Goal: Task Accomplishment & Management: Complete application form

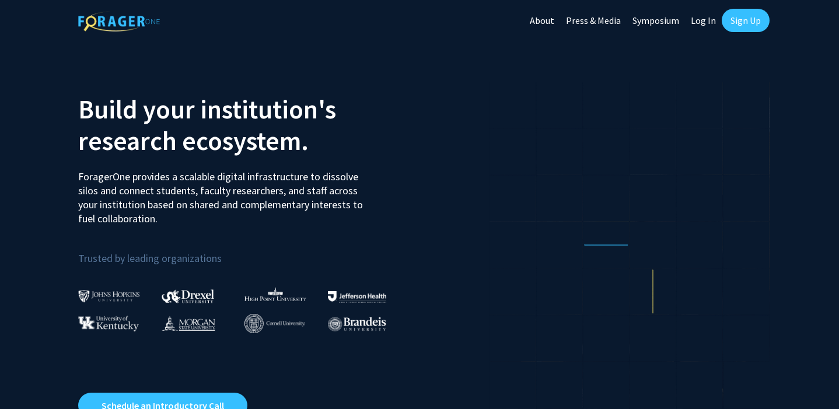
click at [698, 22] on link "Log In" at bounding box center [703, 20] width 37 height 41
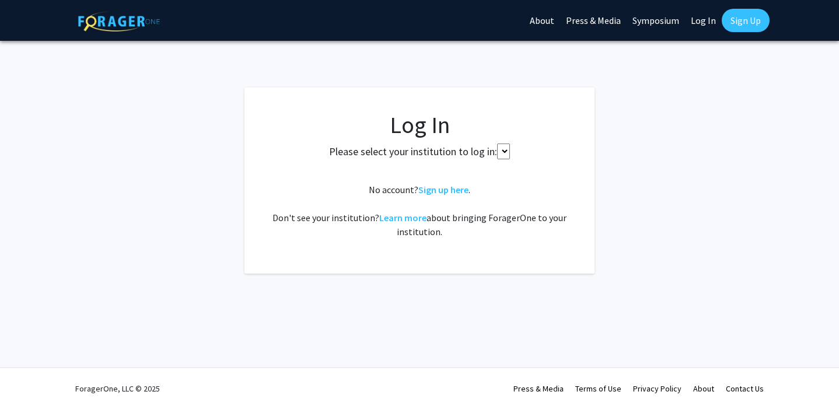
select select
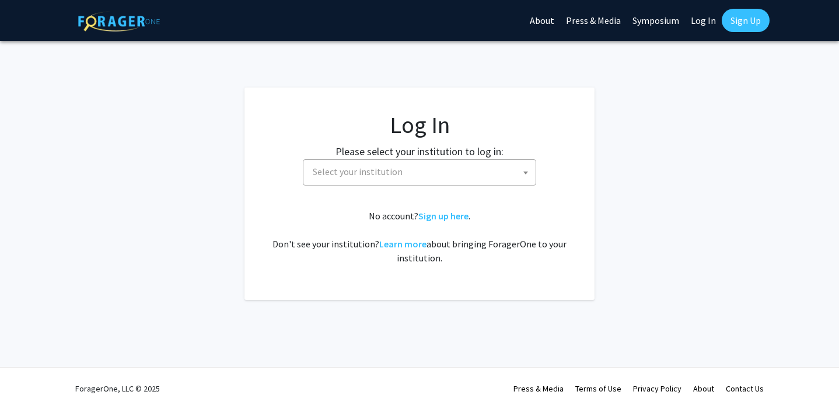
click at [397, 181] on span "Select your institution" at bounding box center [421, 172] width 227 height 24
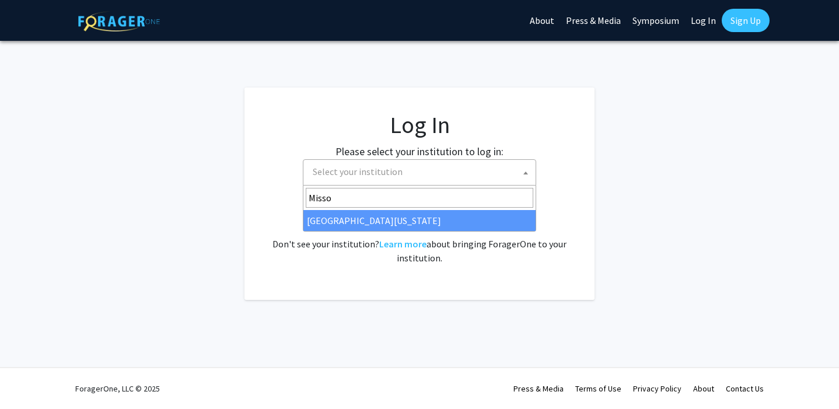
type input "Missou"
select select "33"
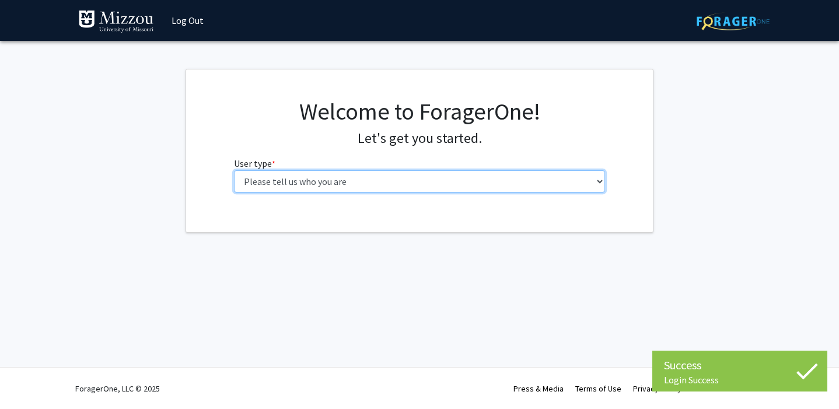
click at [562, 181] on select "Please tell us who you are Undergraduate Student Master's Student Doctoral Cand…" at bounding box center [419, 181] width 371 height 22
select select "1: undergrad"
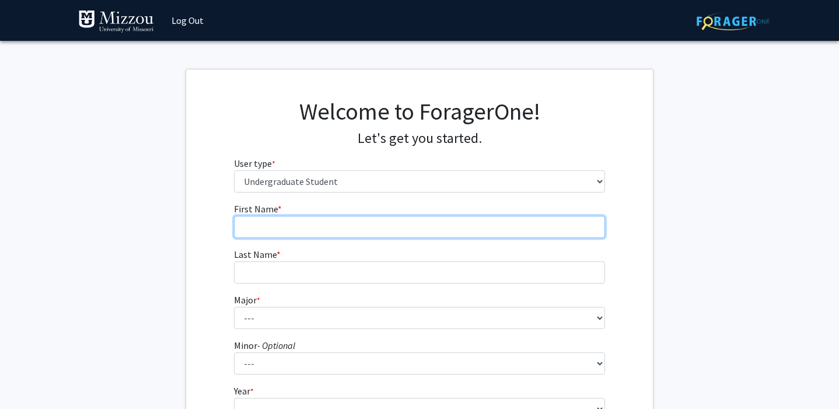
click at [534, 231] on input "First Name * required" at bounding box center [419, 227] width 371 height 22
type input "A"
type input "[PERSON_NAME]"
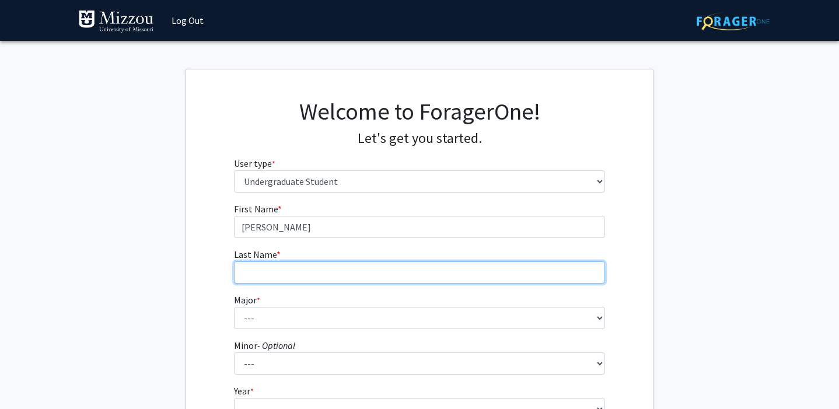
click at [526, 268] on input "Last Name * required" at bounding box center [419, 272] width 371 height 22
type input "Kadyschuk"
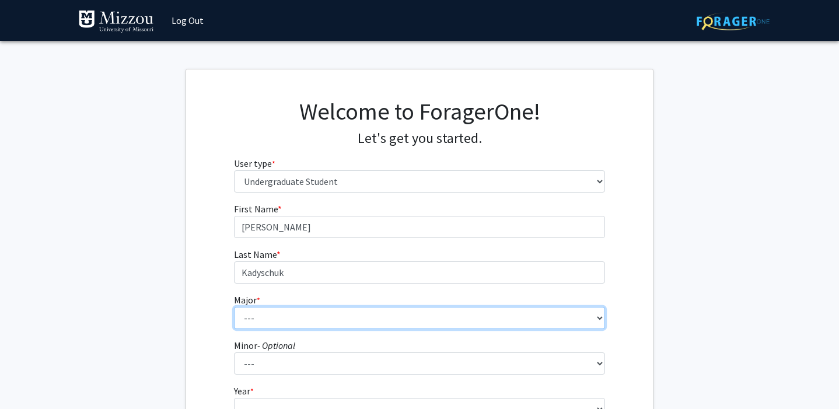
click at [505, 325] on select "--- Agribusiness Management Agricultural Education Agricultural Education: Comm…" at bounding box center [419, 318] width 371 height 22
select select "134: 2627"
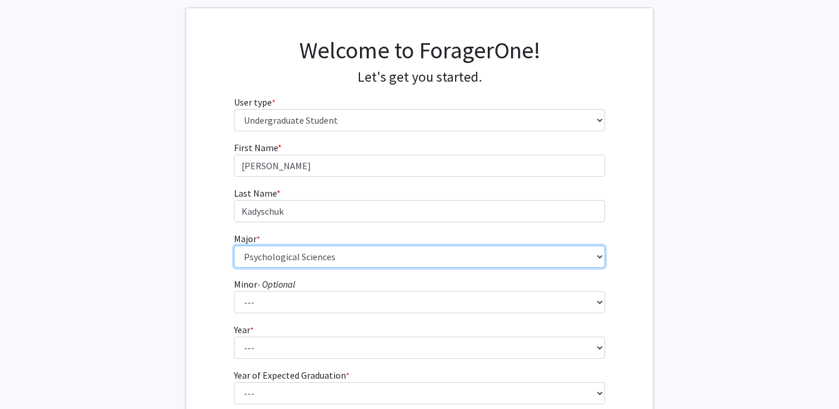
scroll to position [64, 0]
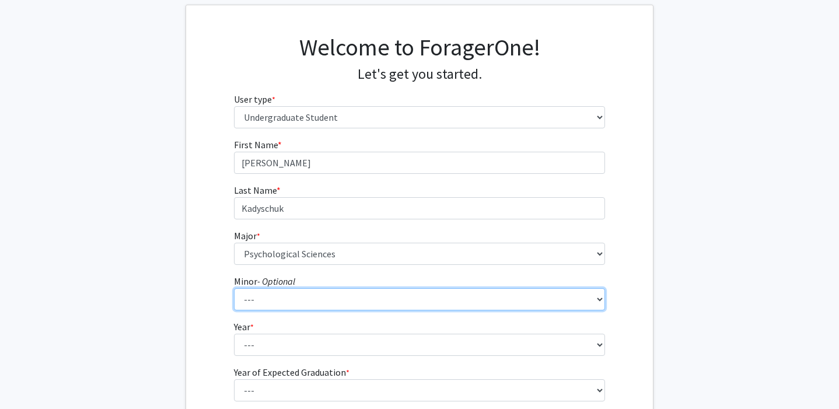
click at [543, 296] on select "--- Accountancy Aerospace Engineering Aerospace Studies Agribusiness Management…" at bounding box center [419, 299] width 371 height 22
select select "95: 2051"
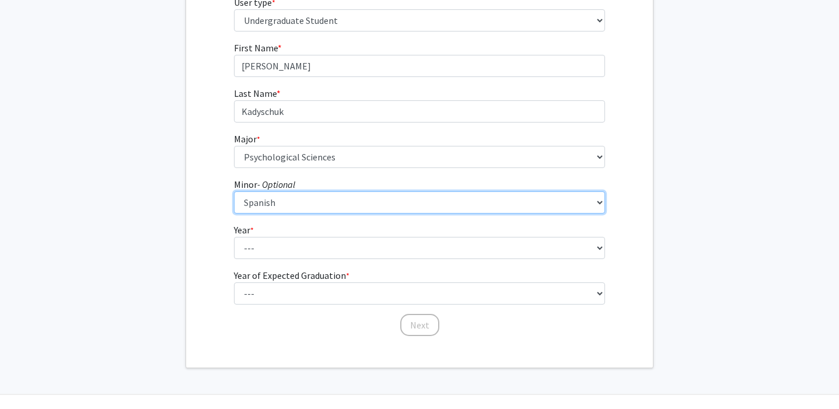
scroll to position [162, 0]
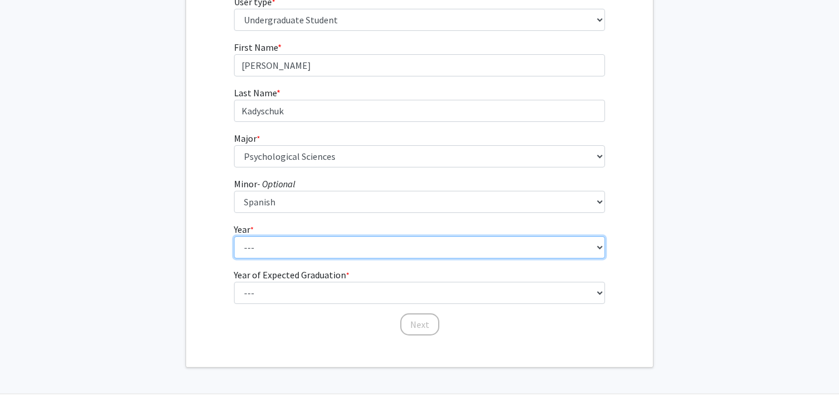
click at [534, 257] on select "--- First-year Sophomore Junior Senior Postbaccalaureate Certificate" at bounding box center [419, 247] width 371 height 22
select select "3: junior"
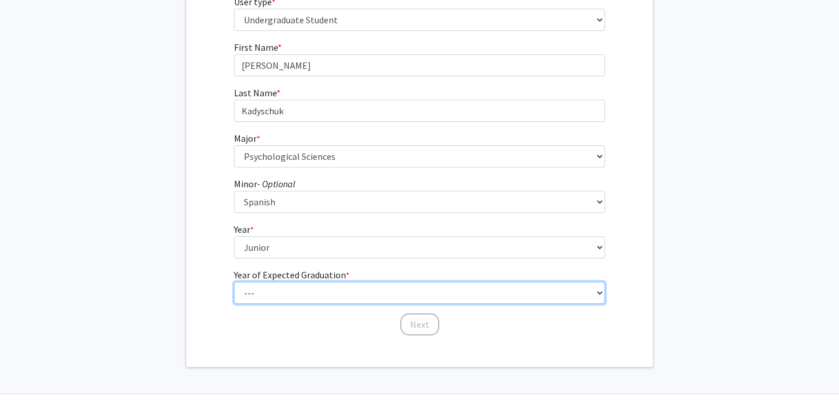
click at [533, 293] on select "--- 2025 2026 2027 2028 2029 2030 2031 2032 2033 2034" at bounding box center [419, 293] width 371 height 22
select select "3: 2027"
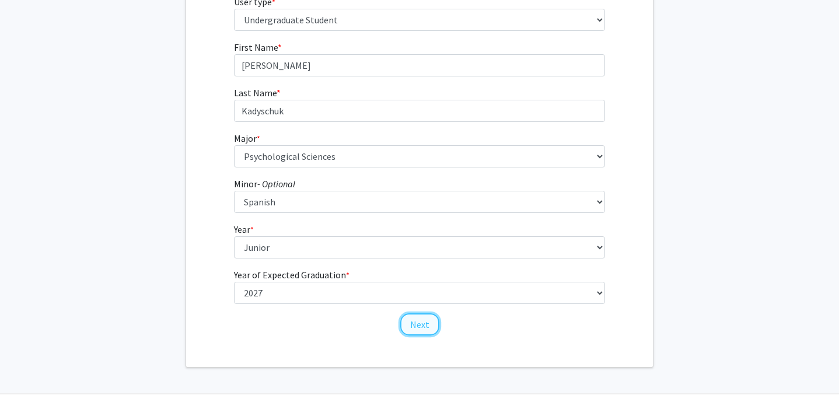
click at [429, 323] on button "Next" at bounding box center [419, 324] width 39 height 22
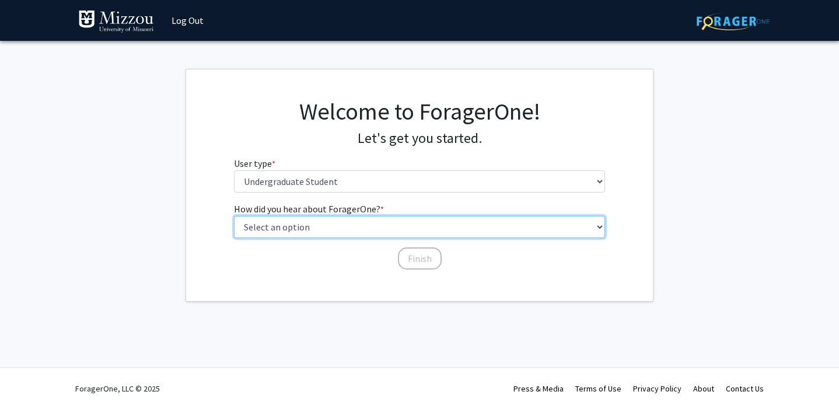
click at [424, 224] on select "Select an option Peer/student recommendation Faculty/staff recommendation Unive…" at bounding box center [419, 227] width 371 height 22
select select "2: faculty_recommendation"
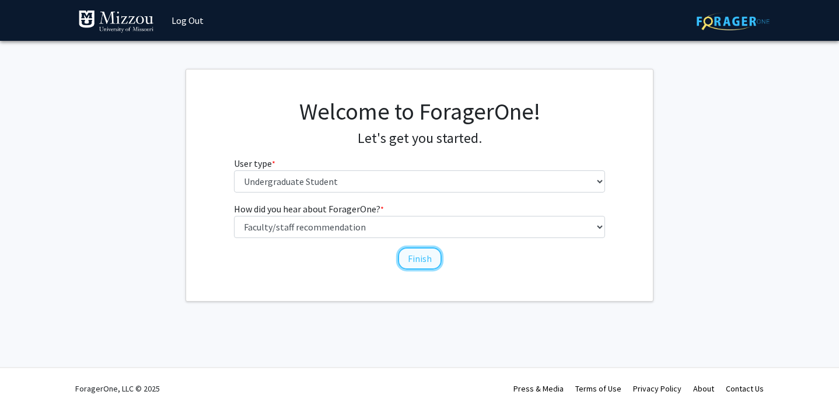
click at [408, 259] on button "Finish" at bounding box center [420, 258] width 44 height 22
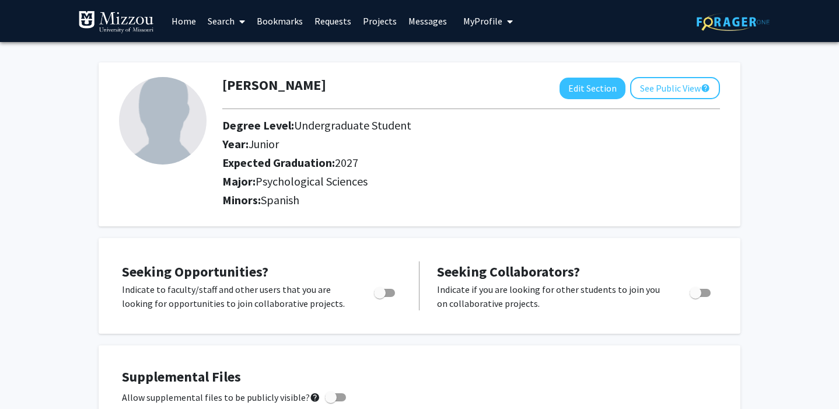
click at [224, 22] on link "Search" at bounding box center [226, 21] width 49 height 41
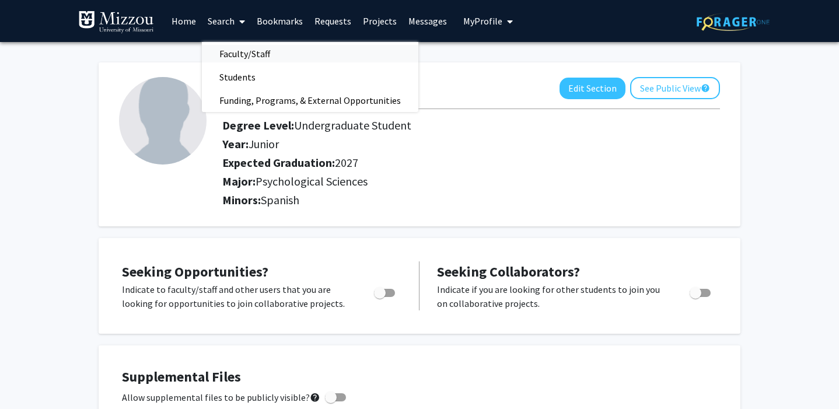
click at [230, 58] on span "Faculty/Staff" at bounding box center [245, 53] width 86 height 23
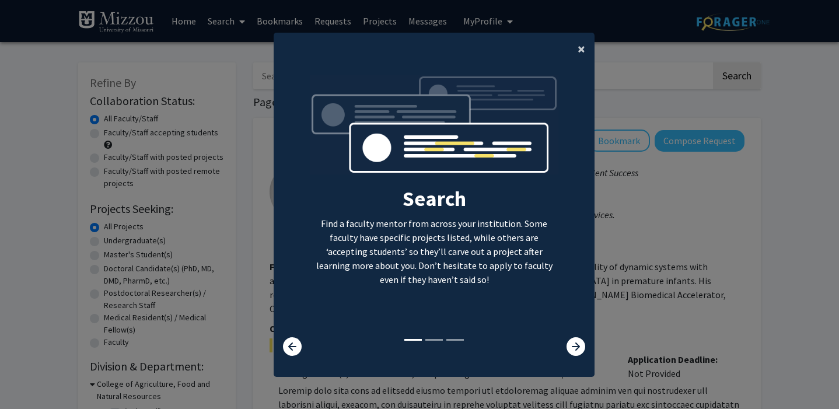
click at [581, 44] on span "×" at bounding box center [581, 49] width 8 height 18
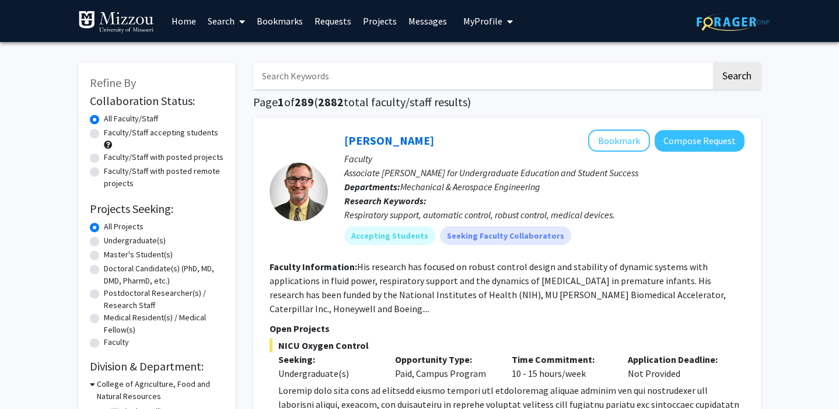
click at [546, 80] on input "Search Keywords" at bounding box center [482, 75] width 458 height 27
type input "[PERSON_NAME]"
click at [713, 62] on button "Search" at bounding box center [737, 75] width 48 height 27
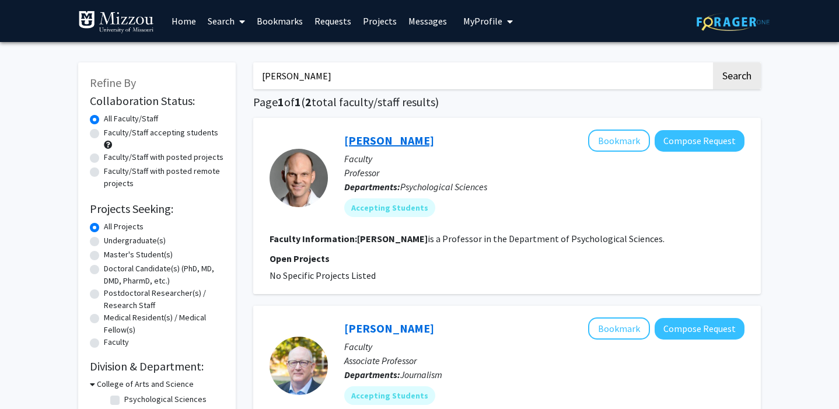
click at [388, 139] on link "[PERSON_NAME]" at bounding box center [389, 140] width 90 height 15
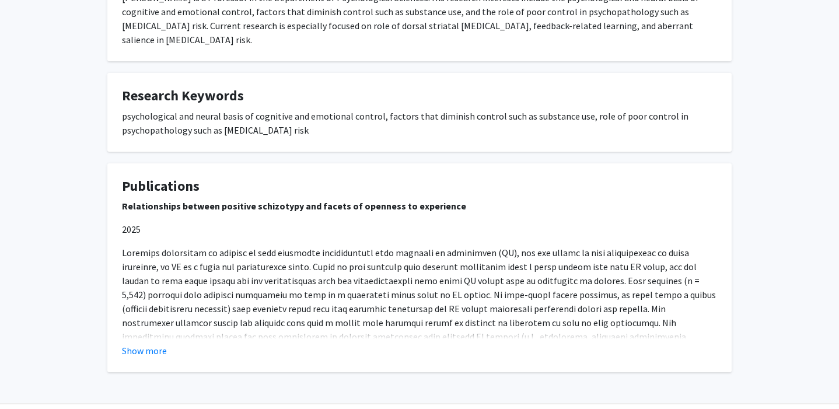
scroll to position [279, 0]
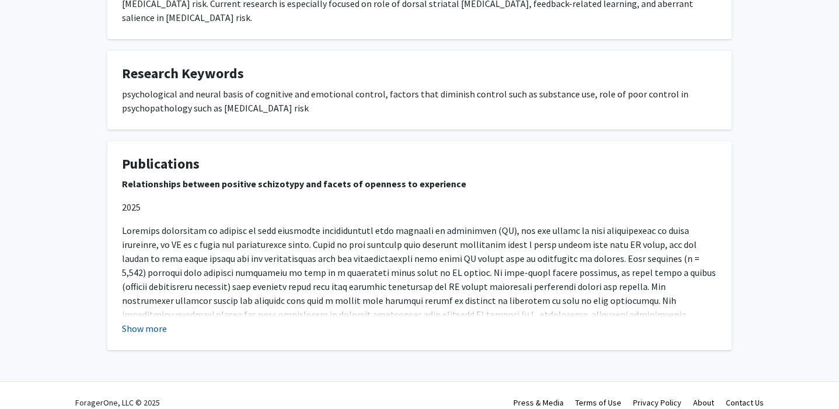
click at [161, 321] on button "Show more" at bounding box center [144, 328] width 45 height 14
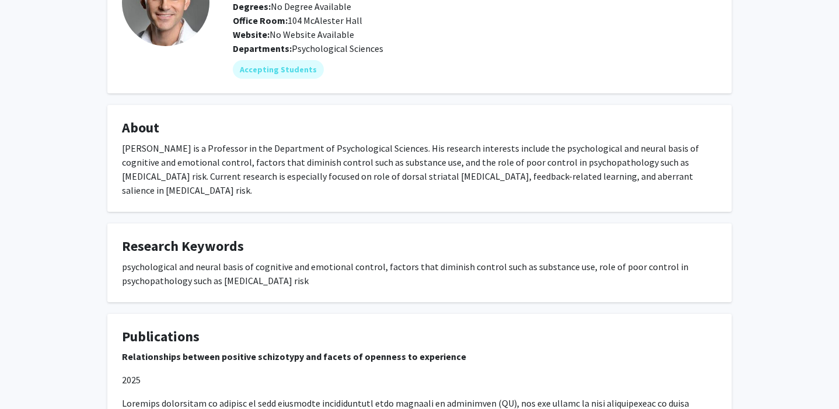
scroll to position [0, 0]
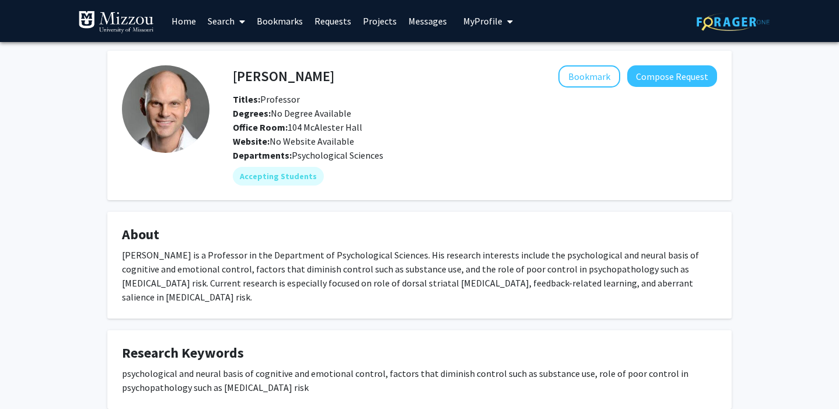
click at [488, 26] on span "My Profile" at bounding box center [482, 21] width 39 height 12
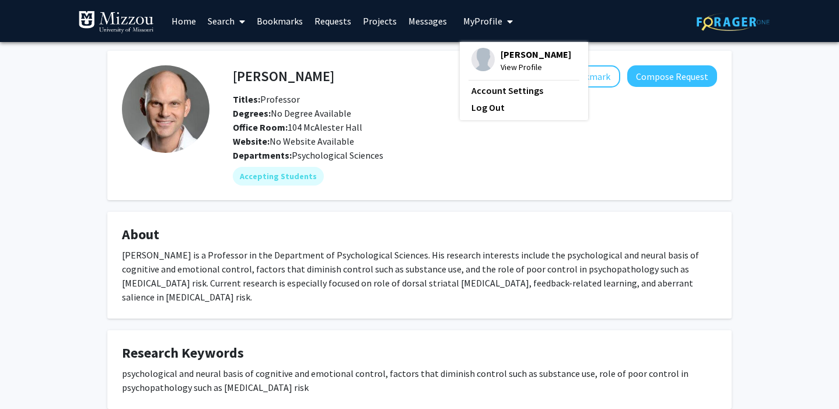
click at [474, 58] on img at bounding box center [482, 59] width 23 height 23
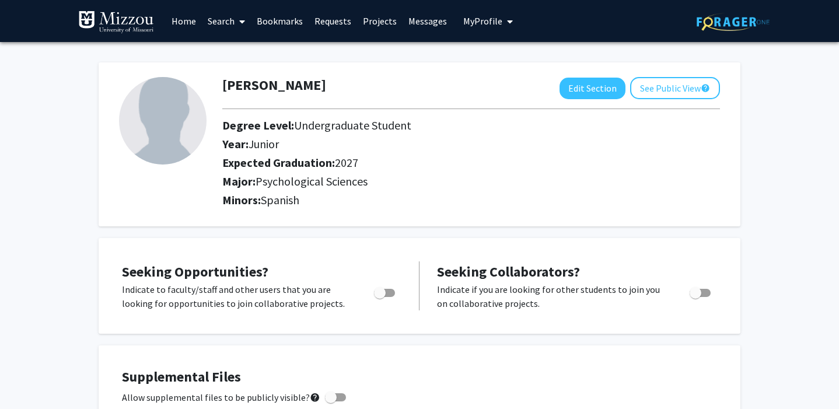
click at [617, 76] on div "[PERSON_NAME] Edit Section See Public View help Degree Level: Undergraduate Stu…" at bounding box center [419, 144] width 641 height 164
click at [611, 80] on button "Edit Section" at bounding box center [592, 89] width 66 height 22
select select "junior"
select select "2027"
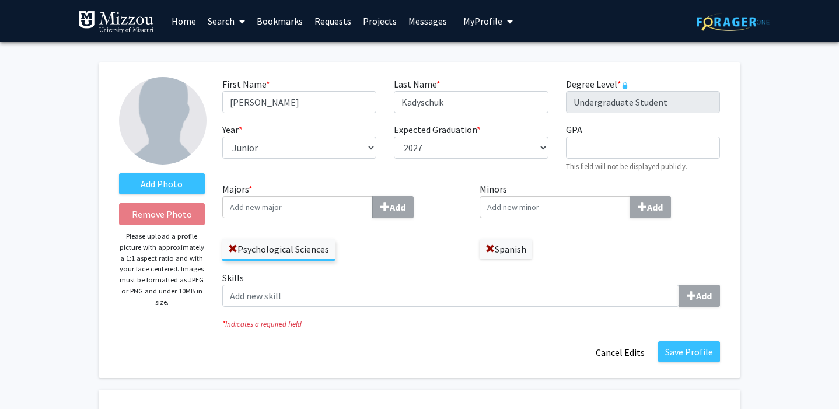
click at [371, 212] on input "Majors * Add" at bounding box center [297, 207] width 150 height 22
click at [334, 206] on input "Majors * Add" at bounding box center [297, 207] width 150 height 22
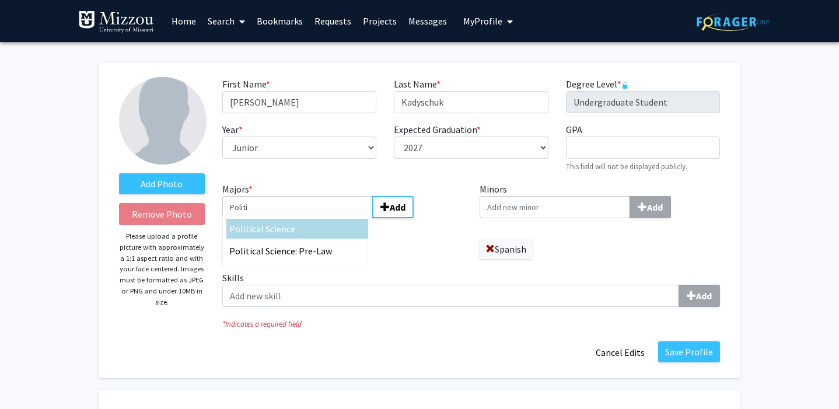
type input "Politi"
click at [317, 230] on div "[PERSON_NAME] Science" at bounding box center [297, 229] width 136 height 14
click at [317, 218] on input "Politi" at bounding box center [297, 207] width 150 height 22
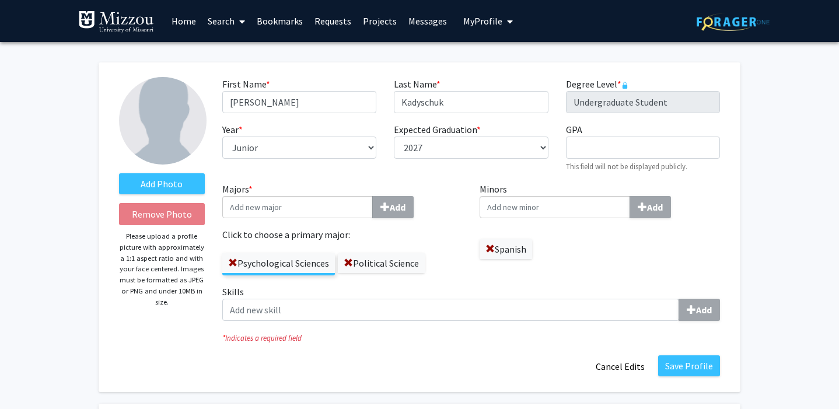
click at [316, 207] on input "Majors * Add" at bounding box center [297, 207] width 150 height 22
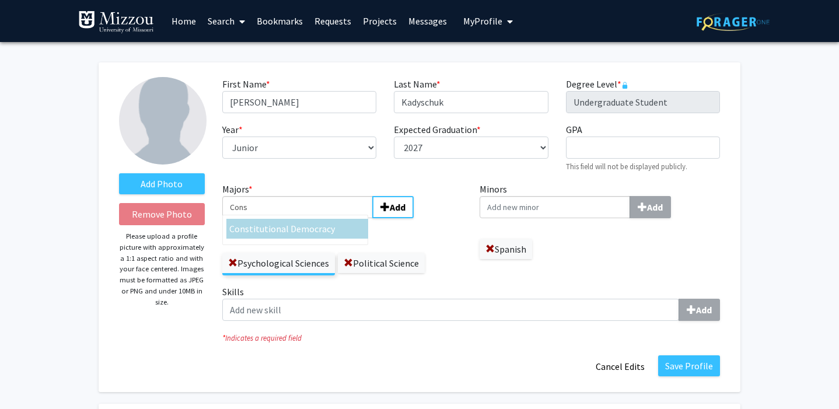
type input "Cons"
click at [316, 220] on div "Cons titutional Democracy" at bounding box center [297, 229] width 142 height 20
click at [316, 218] on input "Cons" at bounding box center [297, 207] width 150 height 22
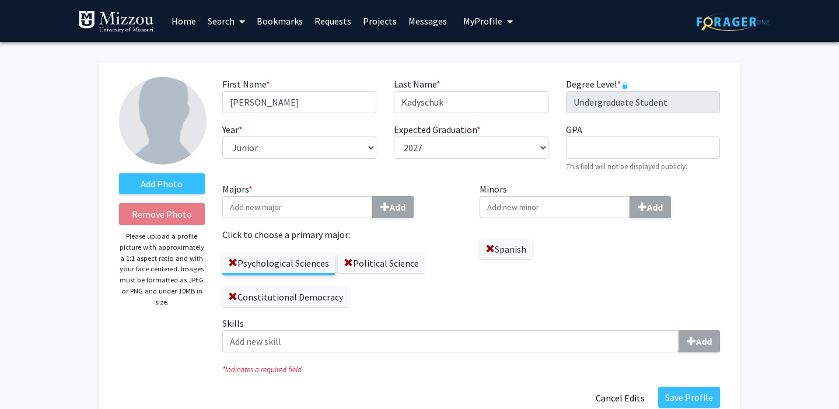
click at [564, 204] on input "Minors Add" at bounding box center [554, 207] width 150 height 22
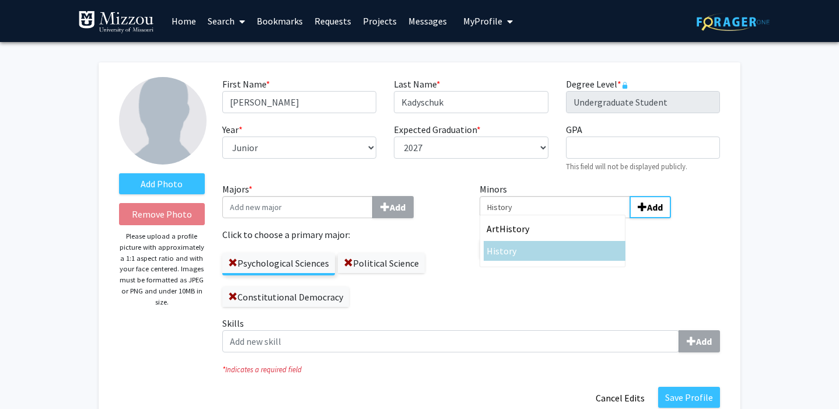
type input "History"
click at [559, 257] on div "History" at bounding box center [554, 251] width 136 height 14
click at [559, 218] on input "History" at bounding box center [554, 207] width 150 height 22
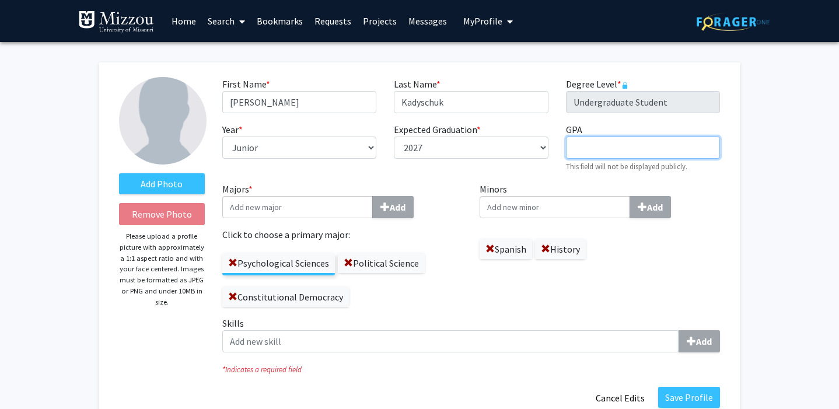
click at [653, 145] on input "GPA required" at bounding box center [643, 147] width 154 height 22
type input "4.0"
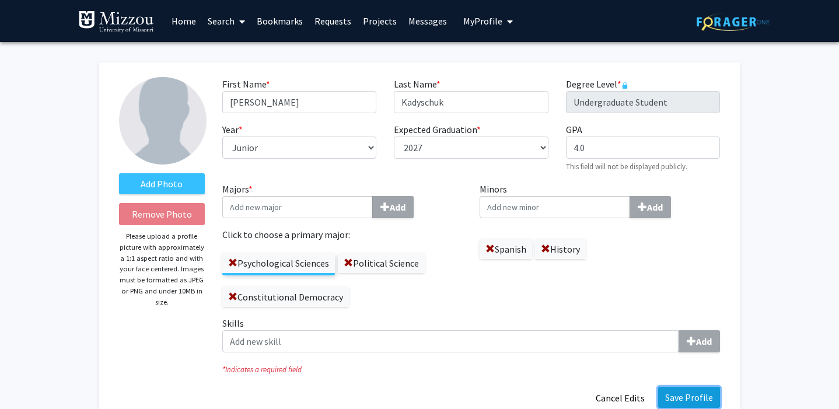
click at [685, 387] on button "Save Profile" at bounding box center [689, 397] width 62 height 21
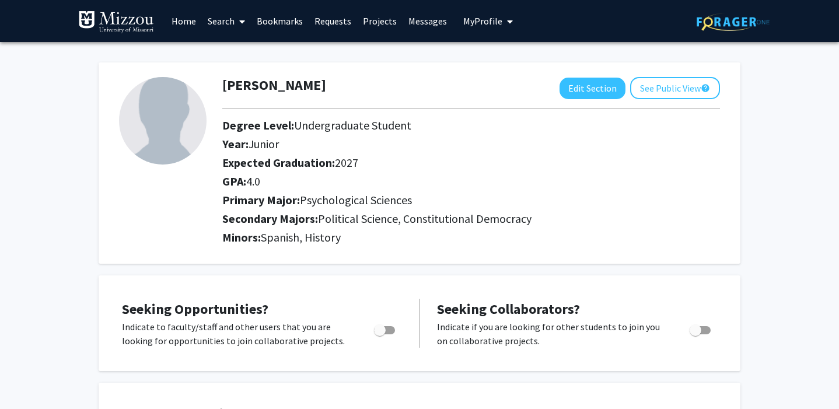
click at [225, 22] on link "Search" at bounding box center [226, 21] width 49 height 41
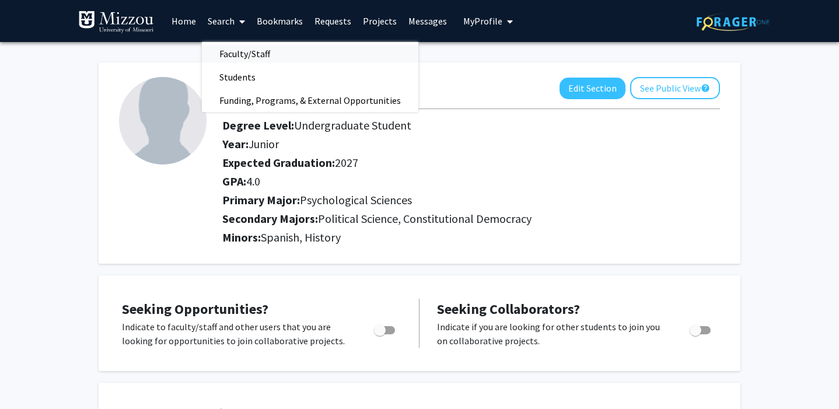
click at [233, 53] on span "Faculty/Staff" at bounding box center [245, 53] width 86 height 23
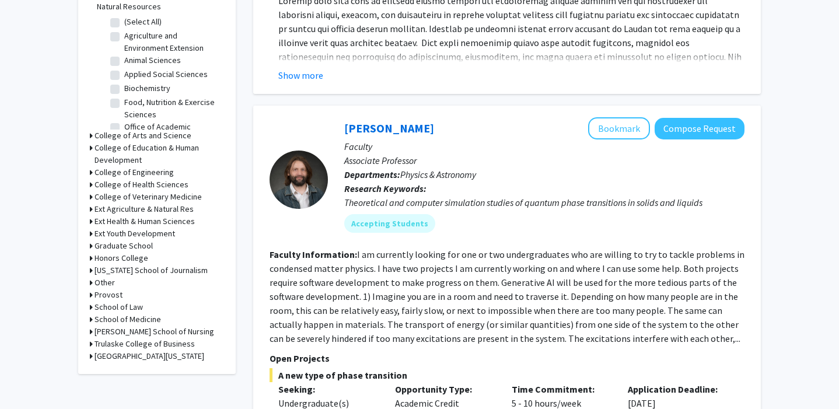
scroll to position [392, 0]
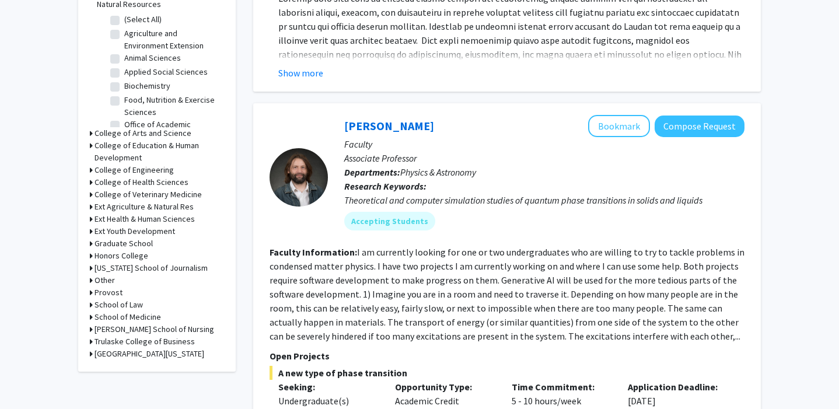
click at [93, 305] on div "School of Law" at bounding box center [157, 305] width 134 height 12
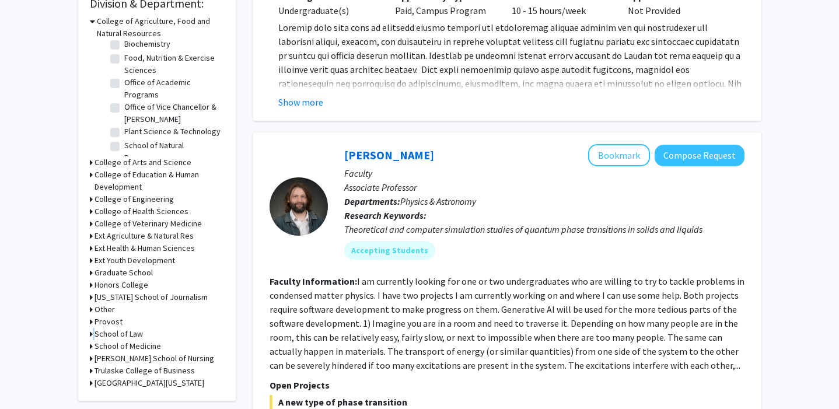
scroll to position [0, 0]
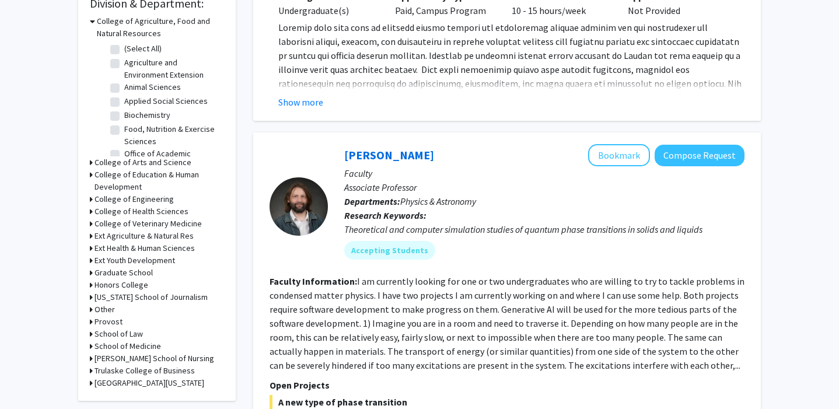
click at [99, 22] on h3 "College of Agriculture, Food and Natural Resources" at bounding box center [160, 27] width 127 height 24
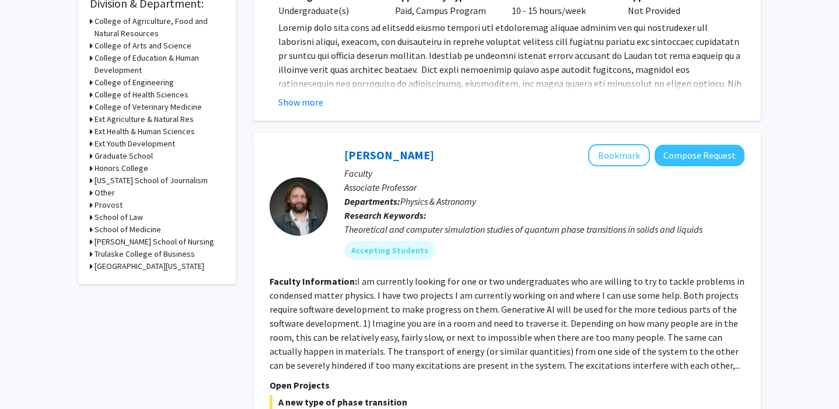
click at [139, 45] on h3 "College of Arts and Science" at bounding box center [142, 46] width 97 height 12
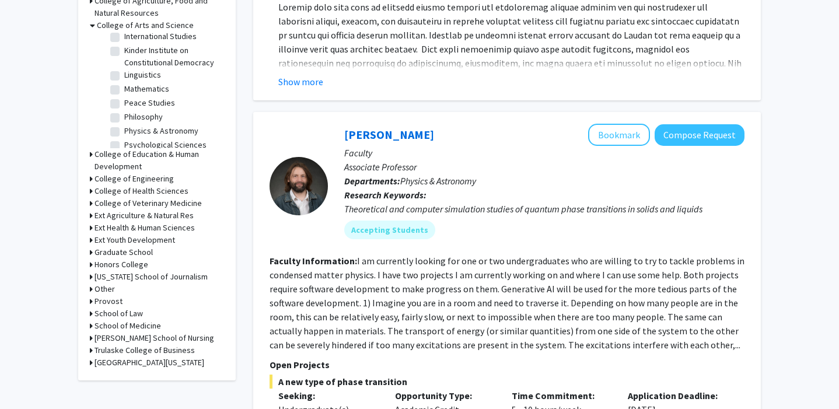
scroll to position [237, 0]
click at [124, 118] on label "Psychological Sciences" at bounding box center [165, 118] width 82 height 12
click at [124, 118] on input "Psychological Sciences" at bounding box center [128, 116] width 8 height 8
checkbox input "true"
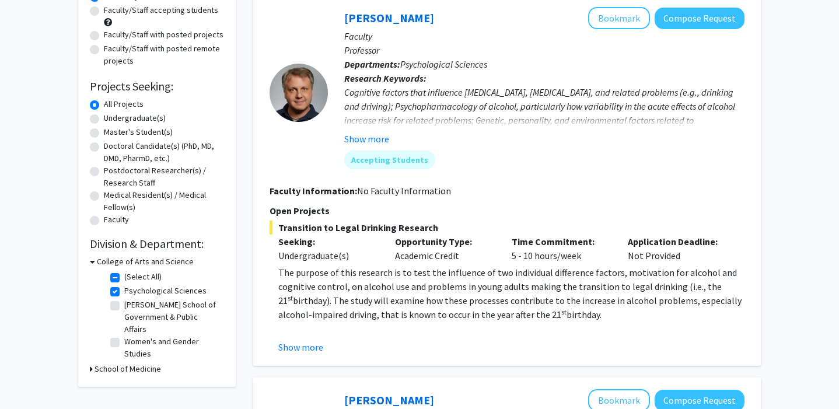
scroll to position [132, 0]
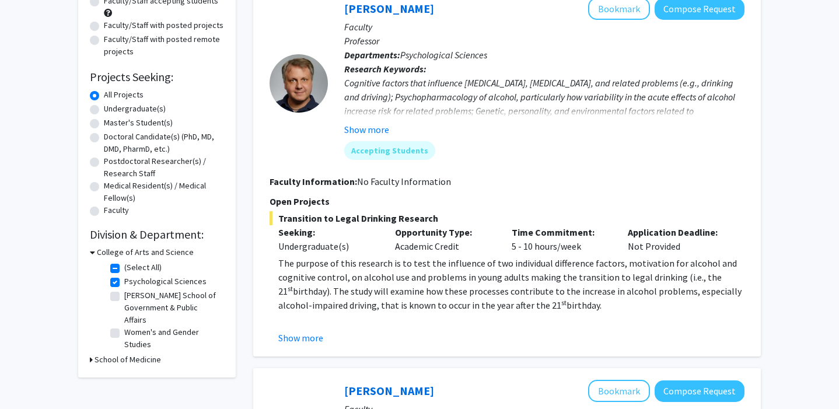
click at [124, 298] on label "[PERSON_NAME] School of Government & Public Affairs" at bounding box center [172, 307] width 97 height 37
click at [124, 297] on input "[PERSON_NAME] School of Government & Public Affairs" at bounding box center [128, 293] width 8 height 8
checkbox input "true"
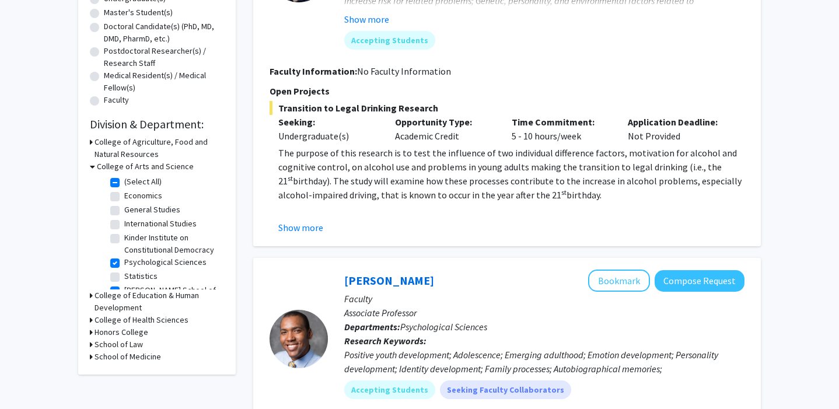
scroll to position [246, 0]
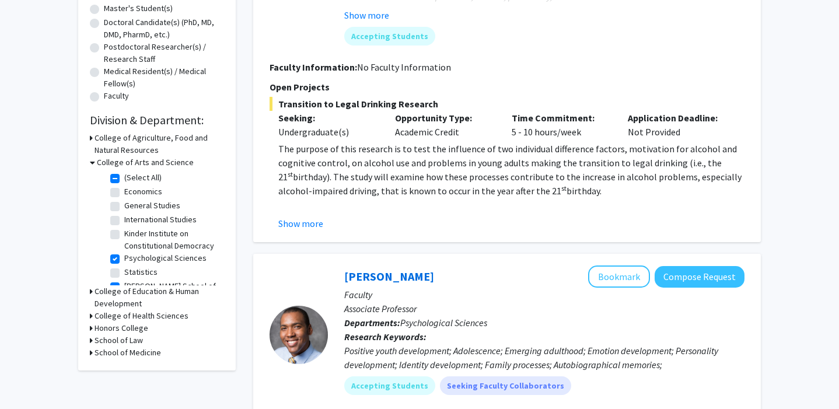
click at [124, 259] on label "Psychological Sciences" at bounding box center [165, 258] width 82 height 12
click at [124, 259] on input "Psychological Sciences" at bounding box center [128, 256] width 8 height 8
checkbox input "false"
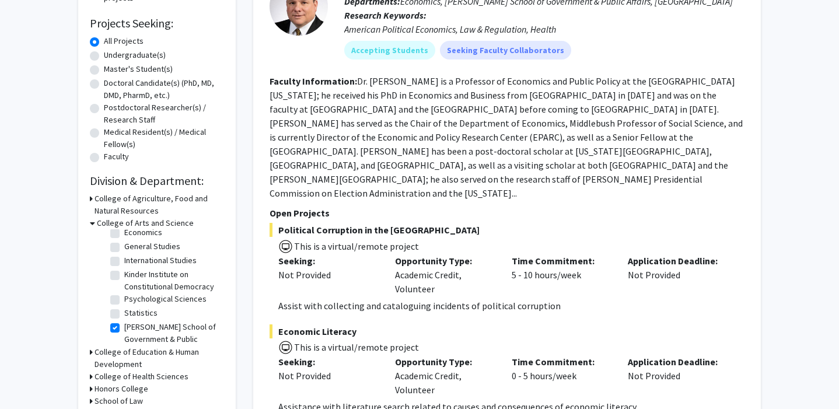
scroll to position [22, 0]
click at [124, 323] on label "[PERSON_NAME] School of Government & Public Affairs" at bounding box center [172, 336] width 97 height 37
click at [124, 323] on input "[PERSON_NAME] School of Government & Public Affairs" at bounding box center [128, 322] width 8 height 8
checkbox input "false"
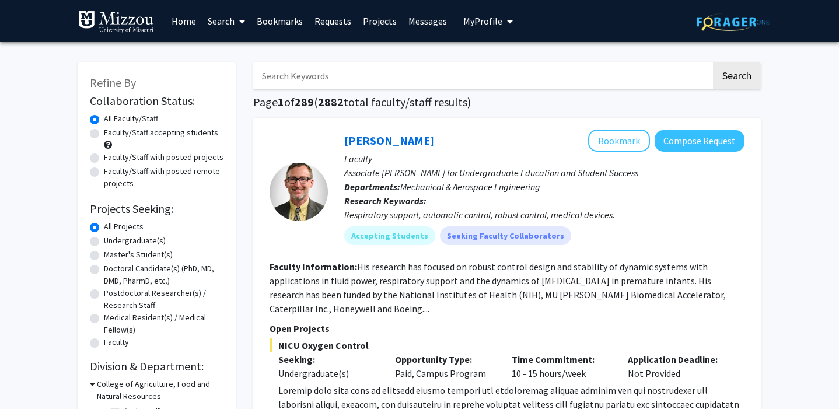
click at [348, 82] on input "Search Keywords" at bounding box center [482, 75] width 458 height 27
type input "[PERSON_NAME]"
click at [713, 62] on button "Search" at bounding box center [737, 75] width 48 height 27
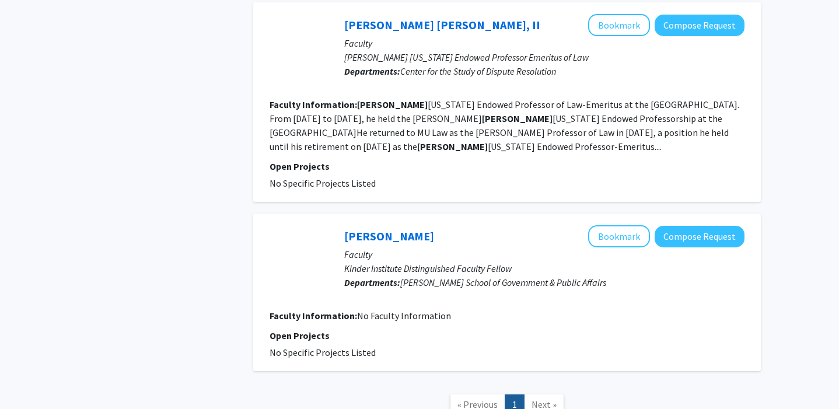
scroll to position [794, 0]
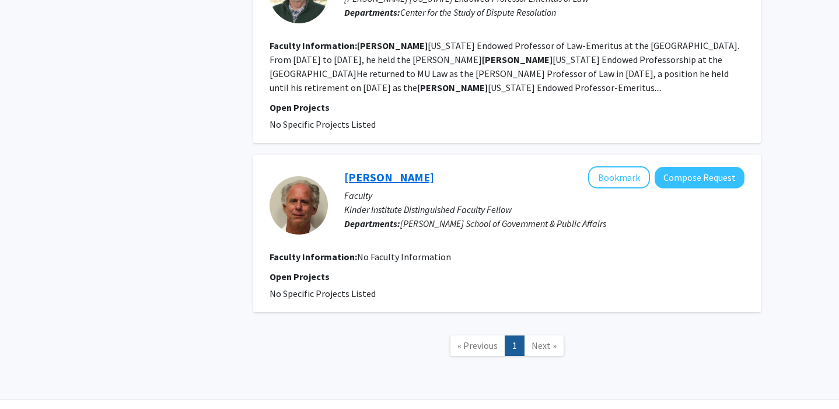
click at [380, 170] on link "[PERSON_NAME]" at bounding box center [389, 177] width 90 height 15
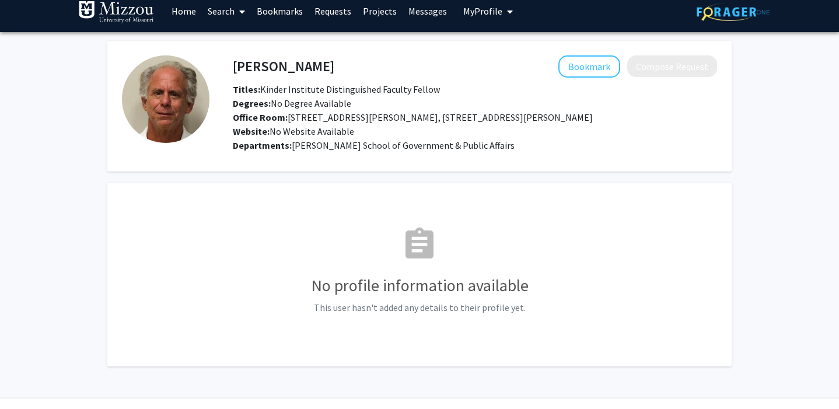
scroll to position [10, 0]
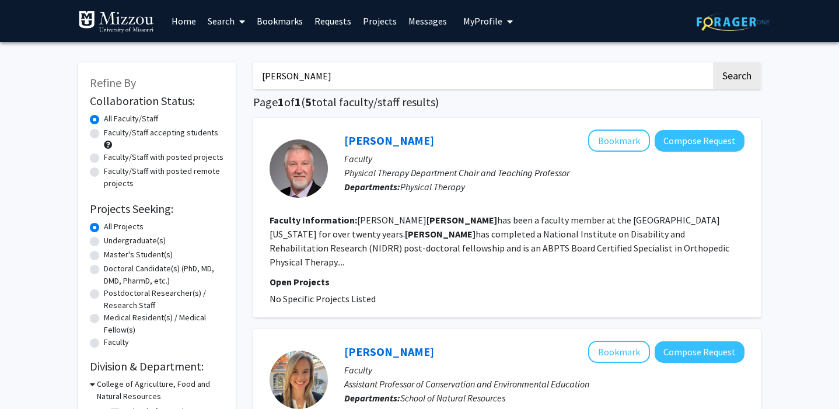
drag, startPoint x: 313, startPoint y: 85, endPoint x: 247, endPoint y: 71, distance: 67.4
type input "\"
type input "[PERSON_NAME]"
click at [713, 62] on button "Search" at bounding box center [737, 75] width 48 height 27
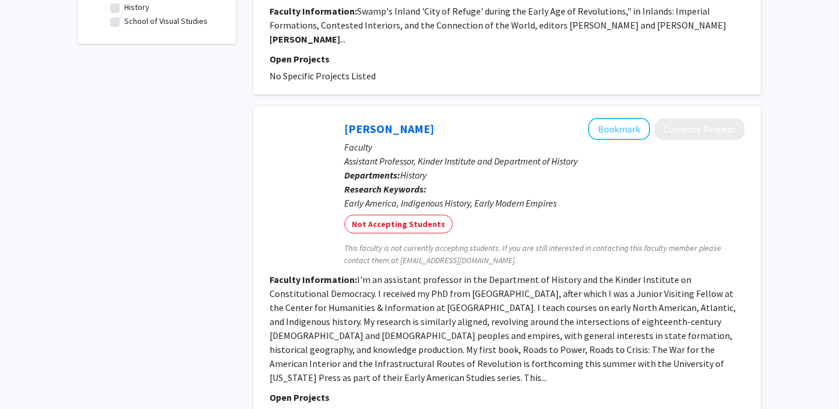
scroll to position [409, 0]
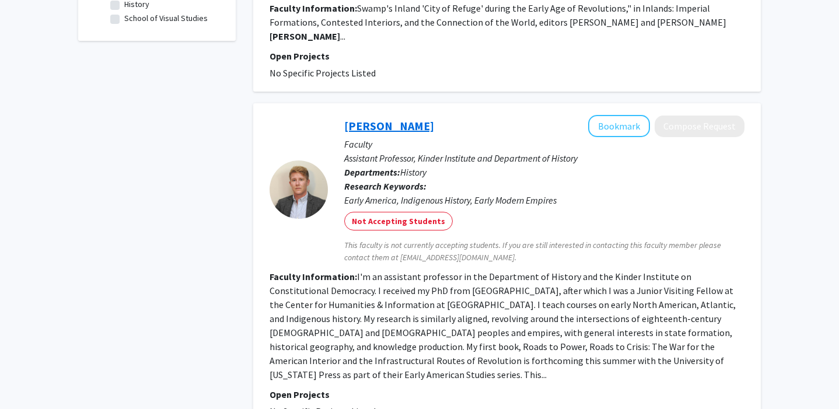
click at [434, 118] on link "[PERSON_NAME]" at bounding box center [389, 125] width 90 height 15
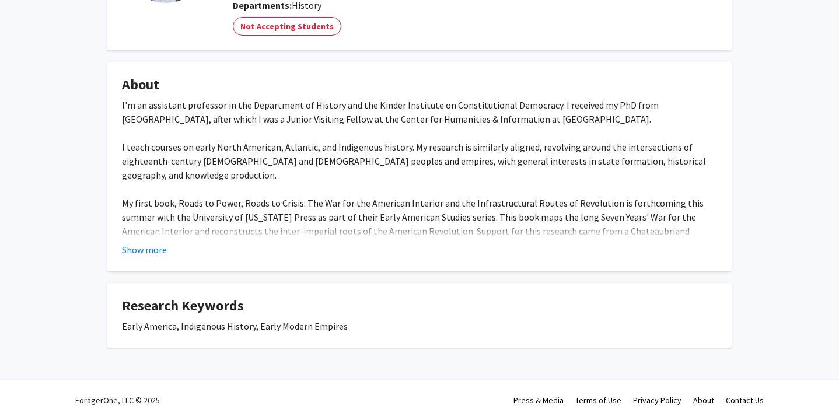
scroll to position [161, 0]
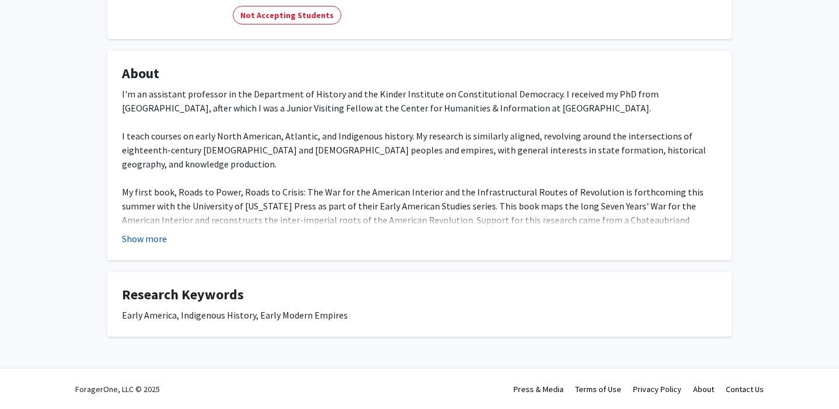
click at [144, 243] on button "Show more" at bounding box center [144, 238] width 45 height 14
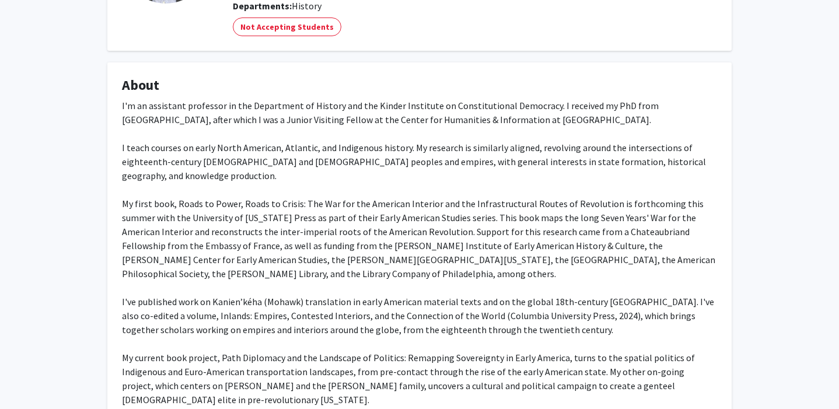
scroll to position [0, 0]
